Goal: Information Seeking & Learning: Learn about a topic

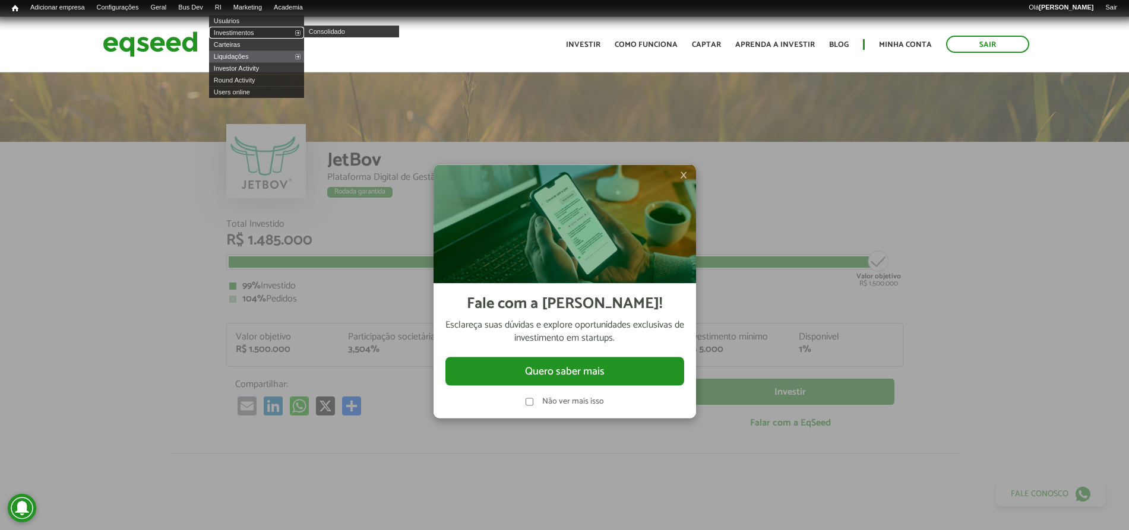
click at [250, 33] on link "Investimentos" at bounding box center [256, 33] width 95 height 12
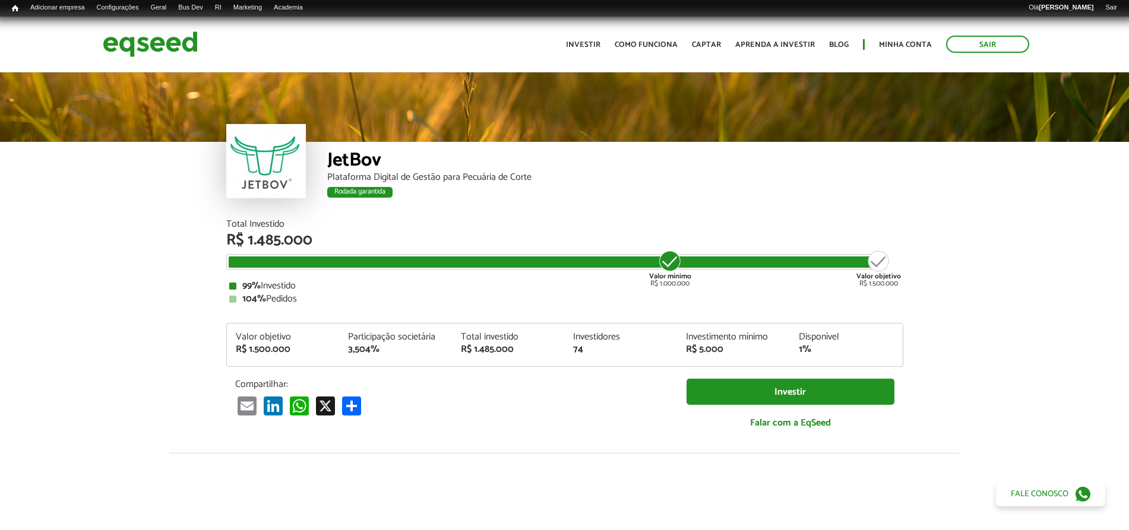
scroll to position [1376, 0]
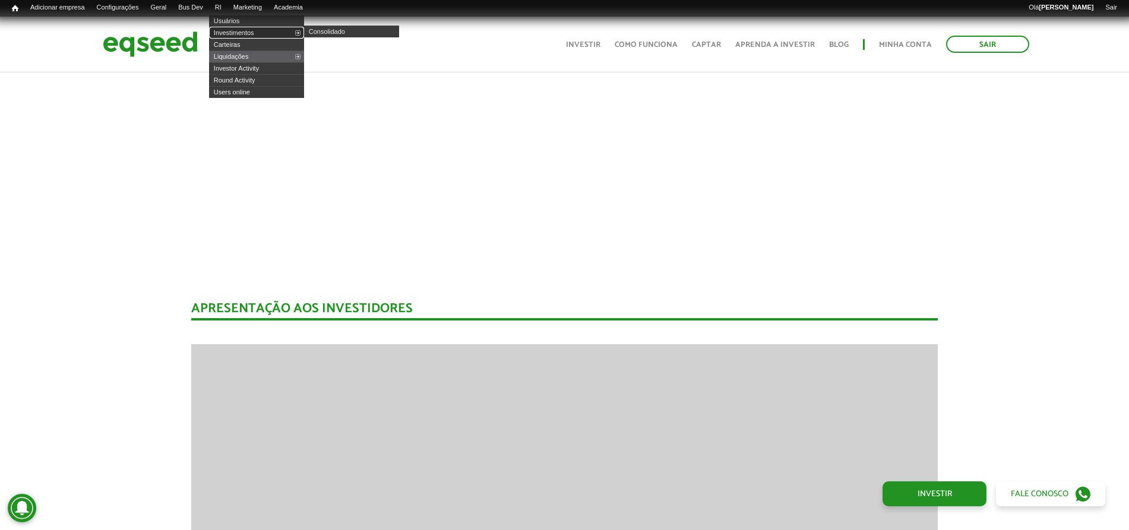
click at [242, 27] on link "Investimentos" at bounding box center [256, 33] width 95 height 12
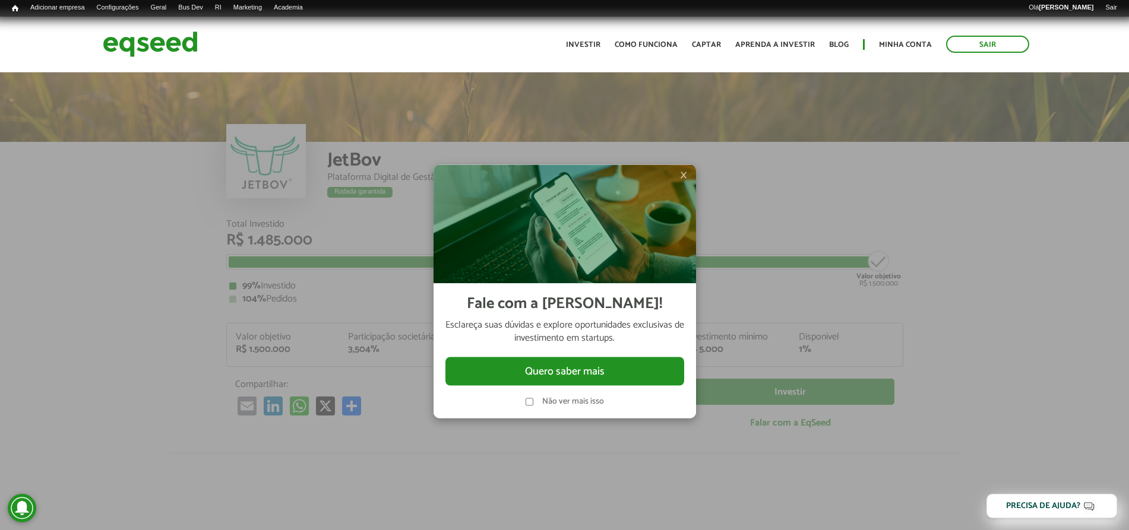
click at [684, 173] on span "×" at bounding box center [683, 175] width 7 height 14
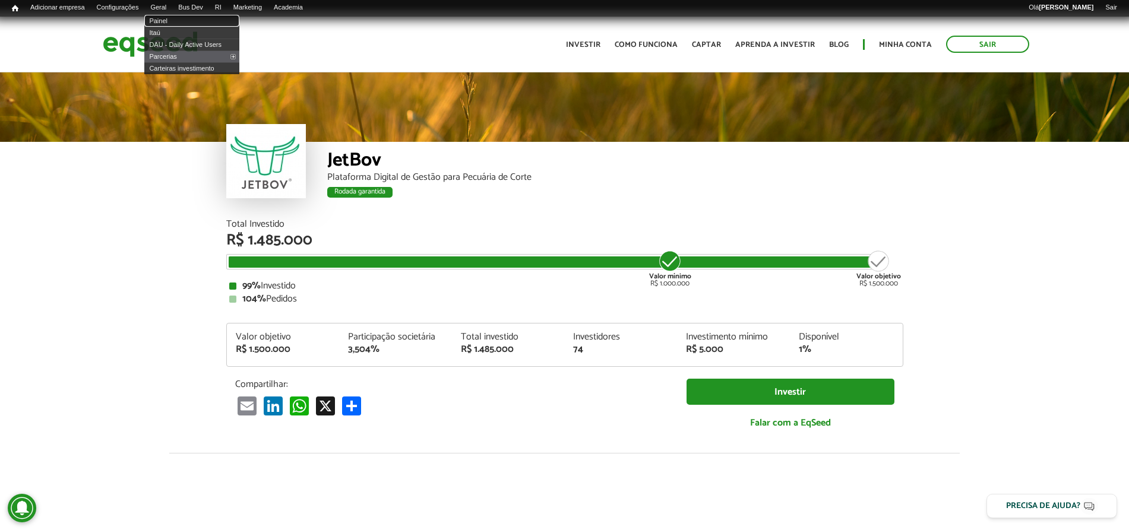
click at [170, 22] on link "Painel" at bounding box center [191, 21] width 95 height 12
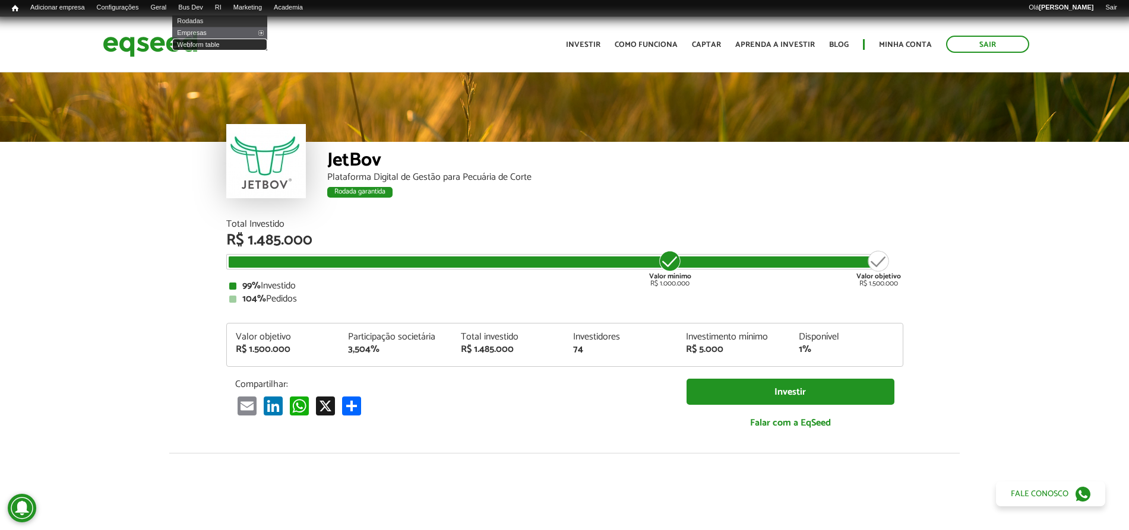
click at [225, 46] on link "Webform table" at bounding box center [219, 45] width 95 height 12
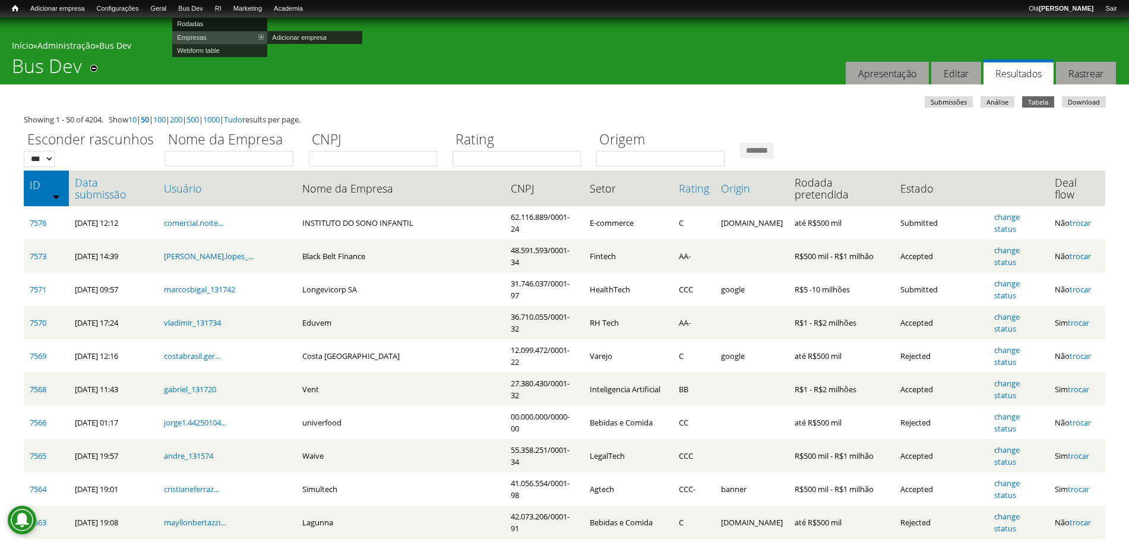
click at [204, 20] on link "Rodadas" at bounding box center [219, 23] width 95 height 13
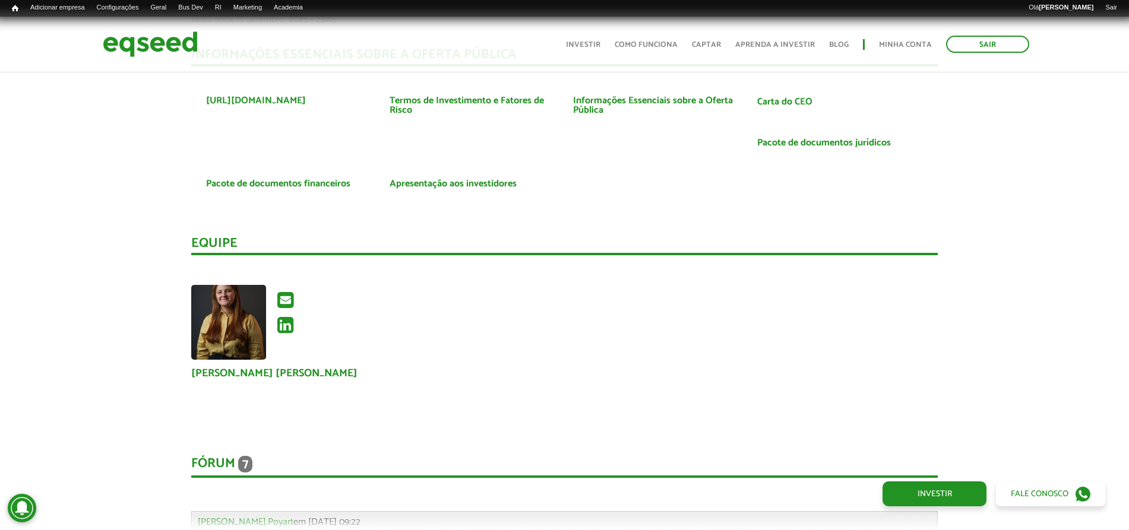
scroll to position [2376, 0]
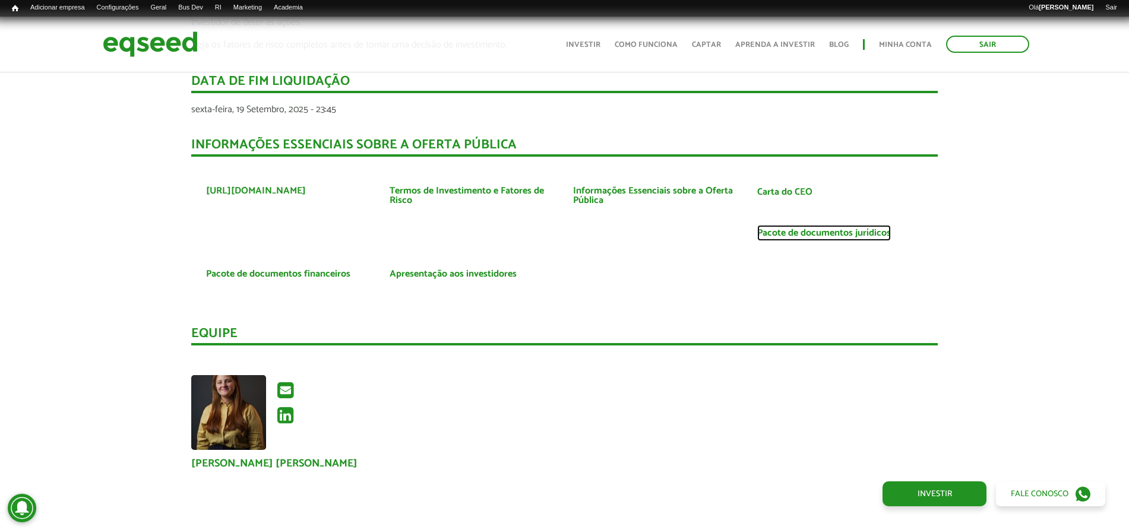
click at [778, 232] on link "Pacote de documentos jurídicos" at bounding box center [824, 234] width 134 height 10
click at [586, 192] on link "Informações Essenciais sobre a Oferta Pública" at bounding box center [656, 196] width 166 height 19
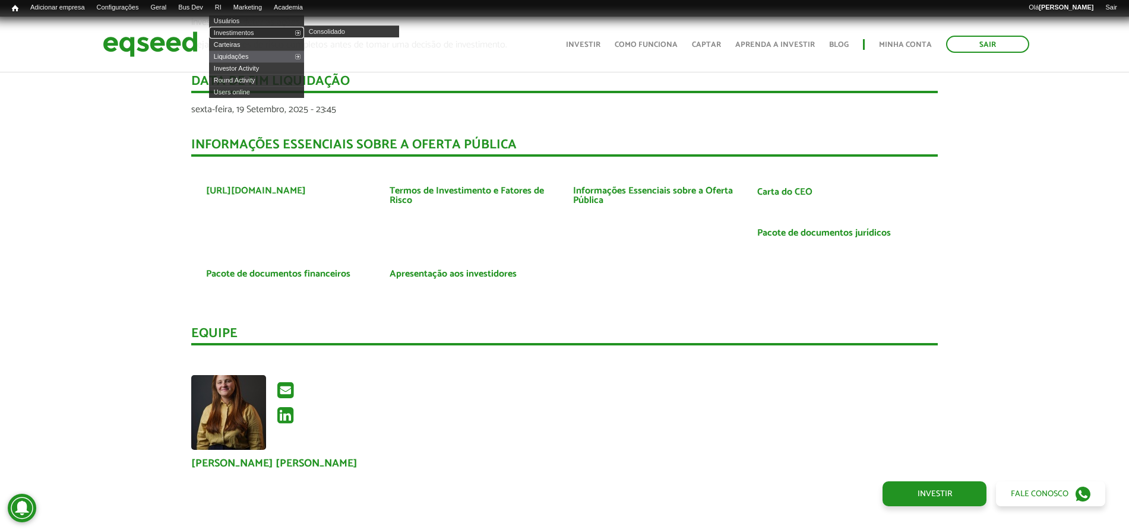
click at [237, 36] on link "Investimentos" at bounding box center [256, 33] width 95 height 12
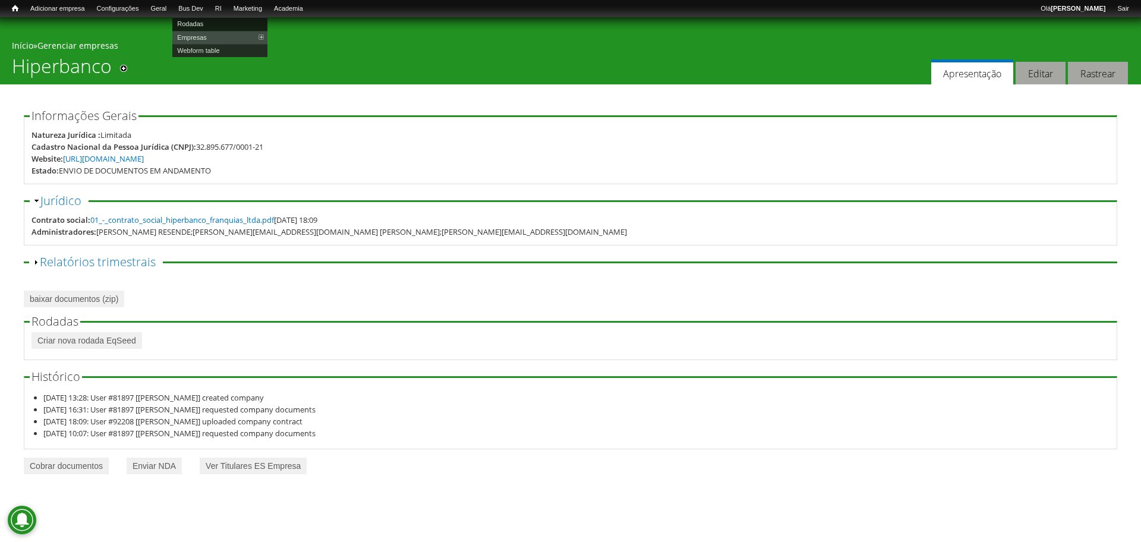
click at [213, 22] on link "Rodadas" at bounding box center [219, 23] width 95 height 13
